Goal: Check status: Check status

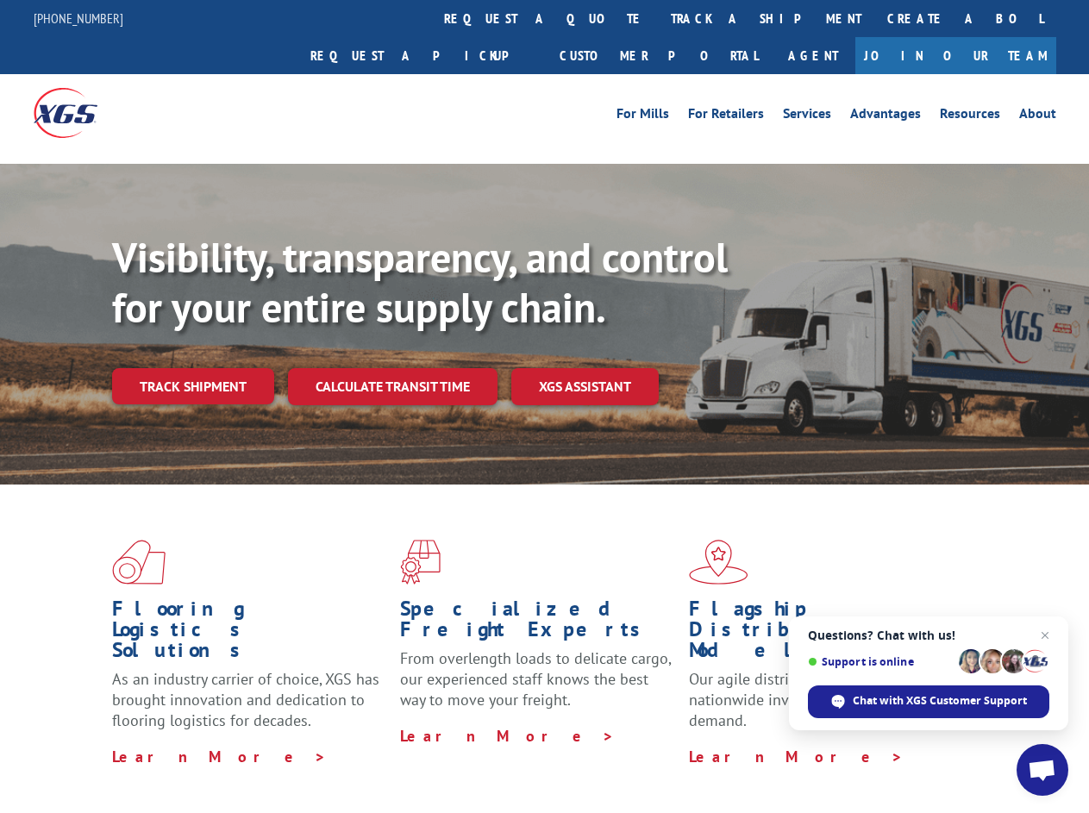
click at [544, 406] on div "Visibility, transparency, and control for your entire supply chain. Track shipm…" at bounding box center [600, 353] width 977 height 241
click at [658, 18] on link "track a shipment" at bounding box center [766, 18] width 216 height 37
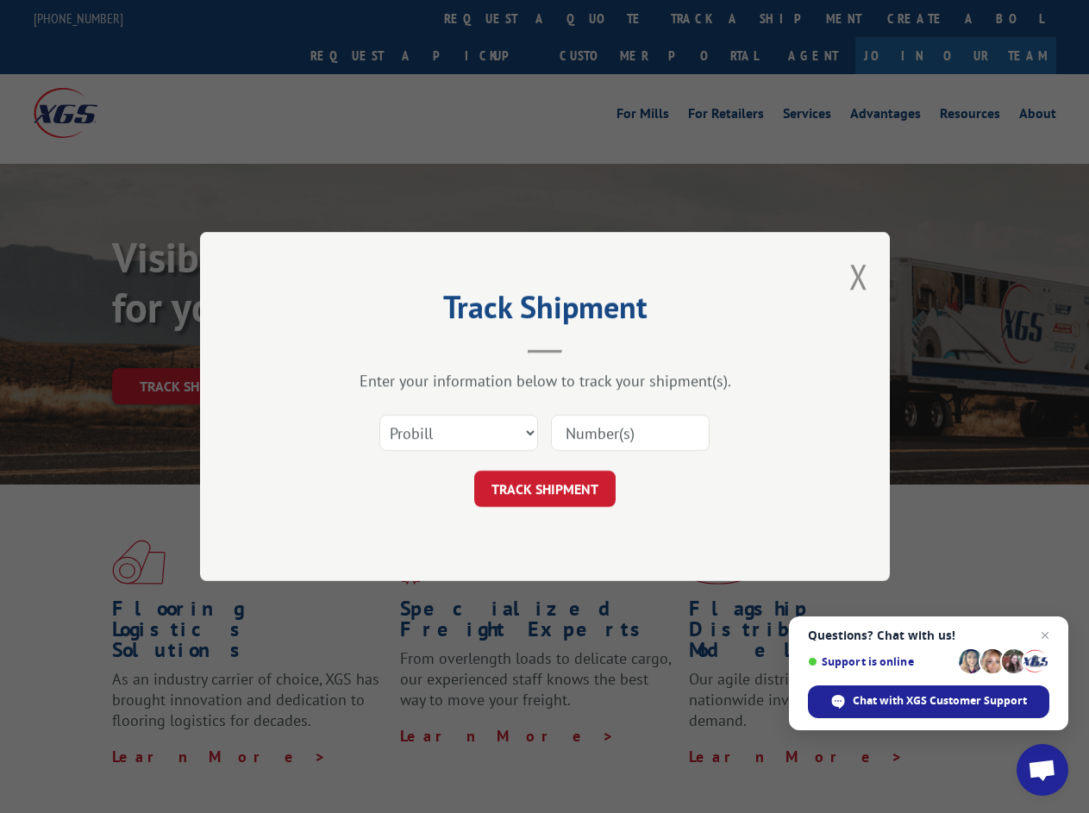
click at [602, 18] on div "Track Shipment Enter your information below to track your shipment(s). Select c…" at bounding box center [544, 406] width 1089 height 813
click at [710, 18] on div "Track Shipment Enter your information below to track your shipment(s). Select c…" at bounding box center [544, 406] width 1089 height 813
click at [192, 348] on div "Track Shipment Enter your information below to track your shipment(s). Select c…" at bounding box center [544, 406] width 1089 height 813
click at [391, 348] on header "Track Shipment" at bounding box center [544, 324] width 517 height 59
click at [585, 348] on header "Track Shipment" at bounding box center [544, 324] width 517 height 59
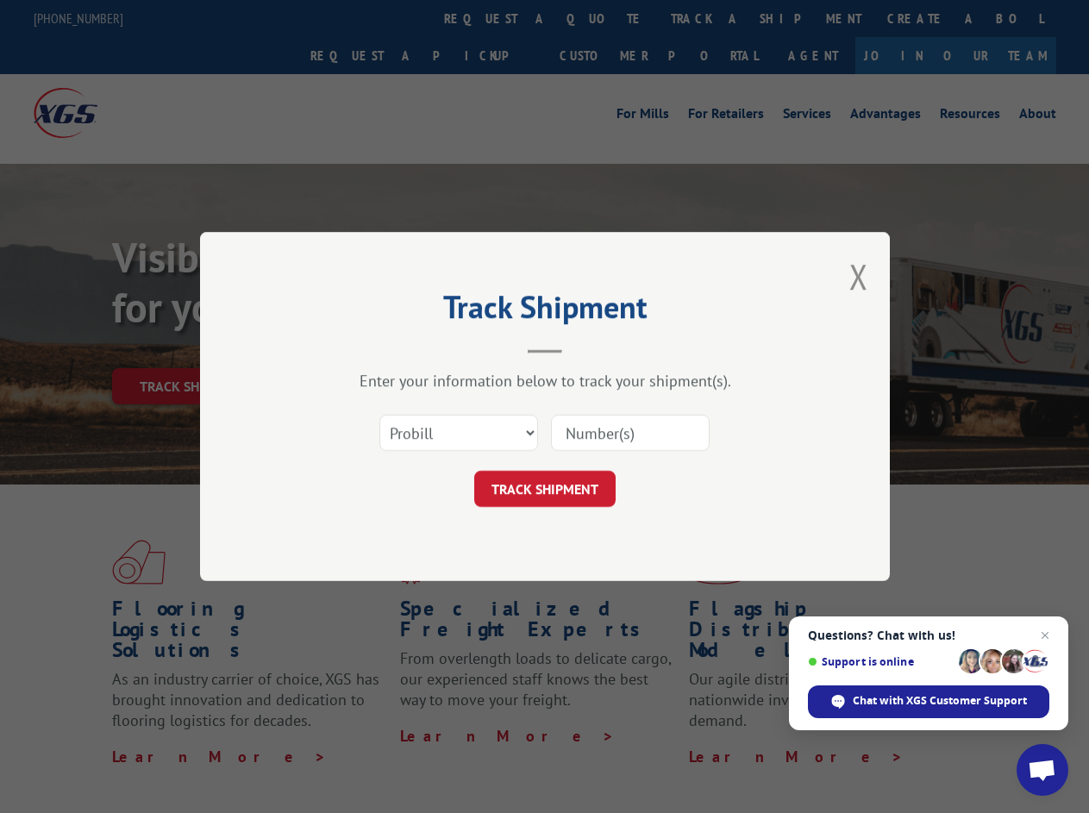
click at [1042, 770] on span "Open chat" at bounding box center [1042, 772] width 28 height 24
